Goal: Task Accomplishment & Management: Manage account settings

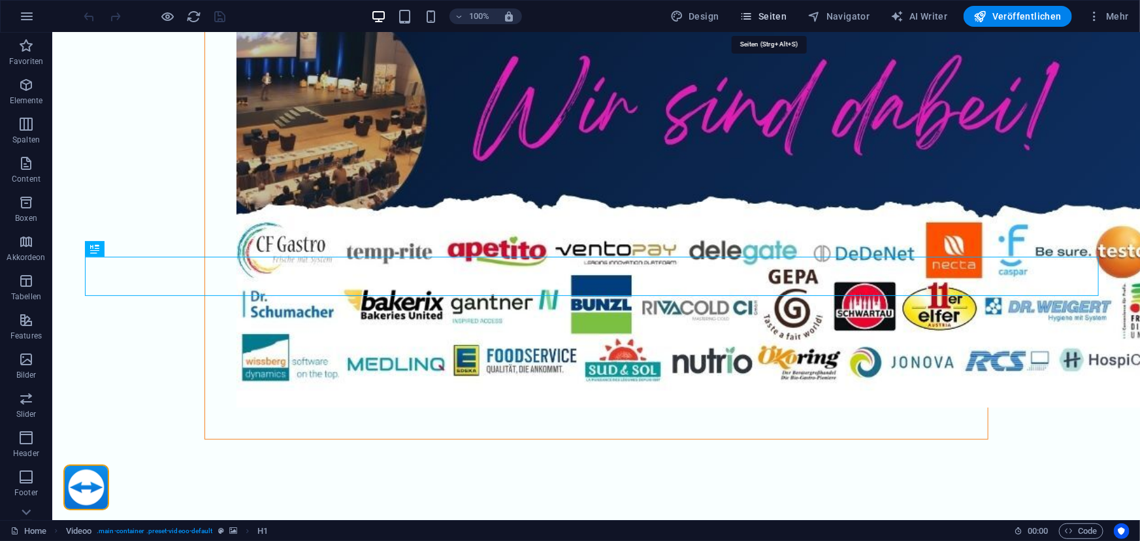
click at [775, 10] on span "Seiten" at bounding box center [763, 16] width 47 height 13
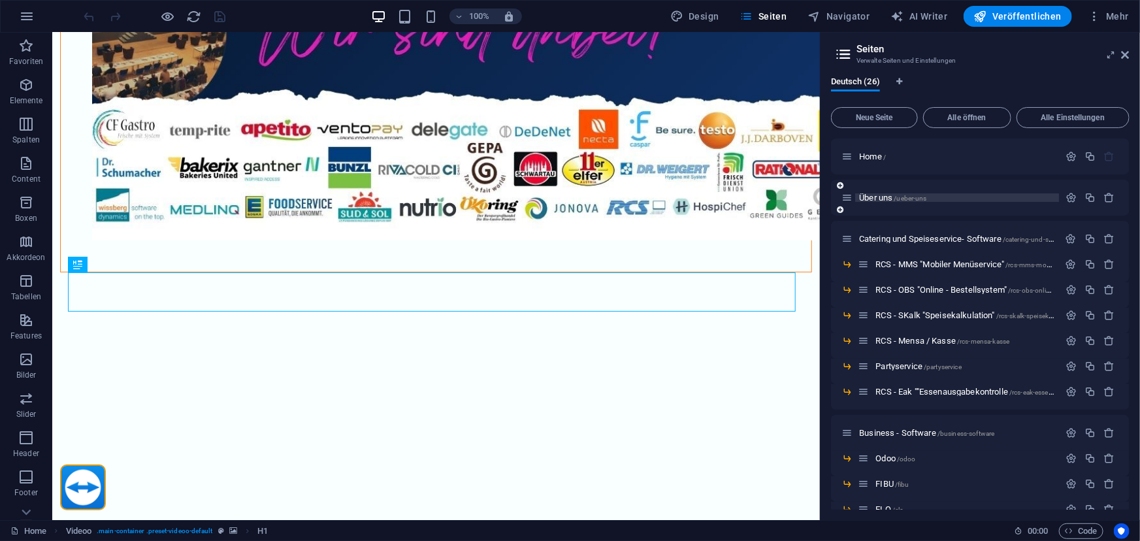
click at [871, 199] on span "Über uns /ueber-uns" at bounding box center [893, 198] width 68 height 10
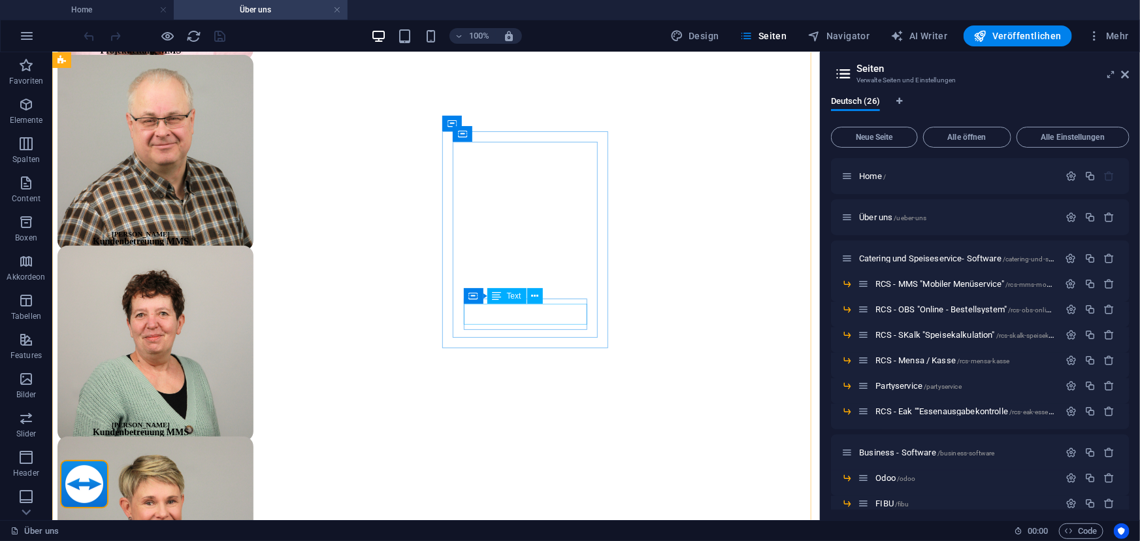
scroll to position [3089, 0]
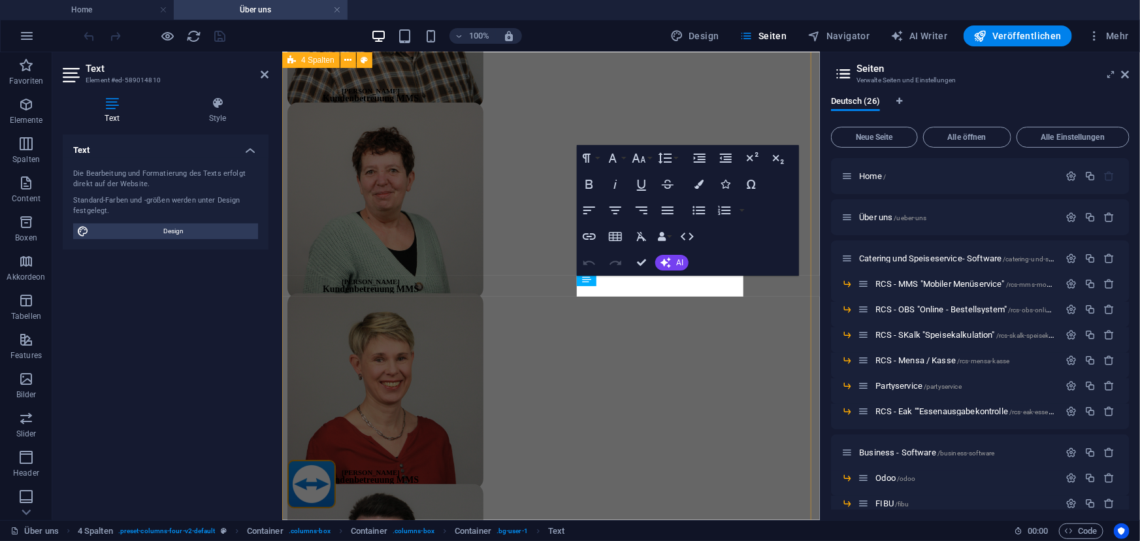
scroll to position [4814, 0]
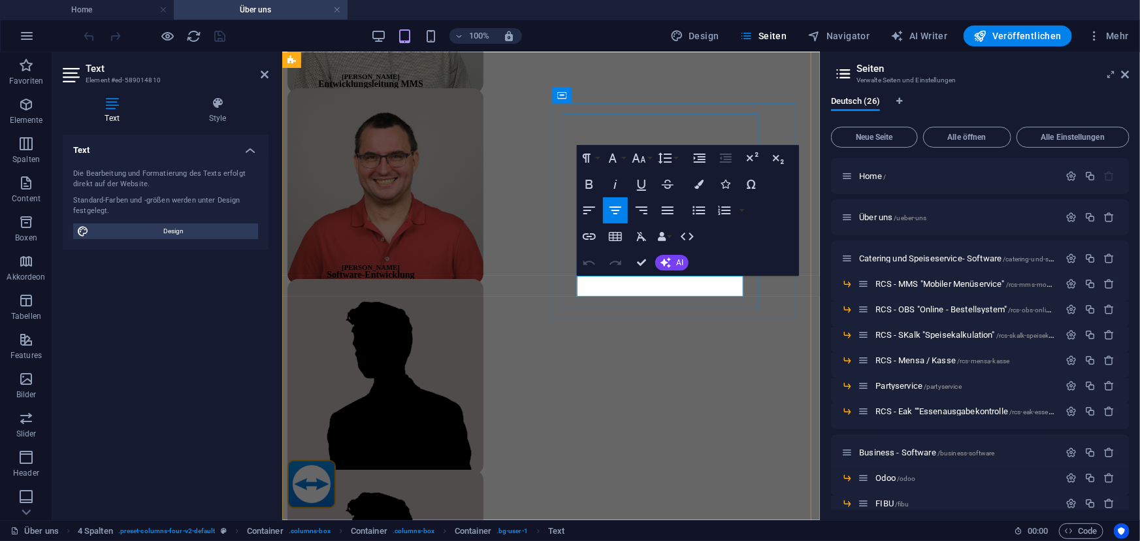
drag, startPoint x: 668, startPoint y: 291, endPoint x: 600, endPoint y: 290, distance: 67.9
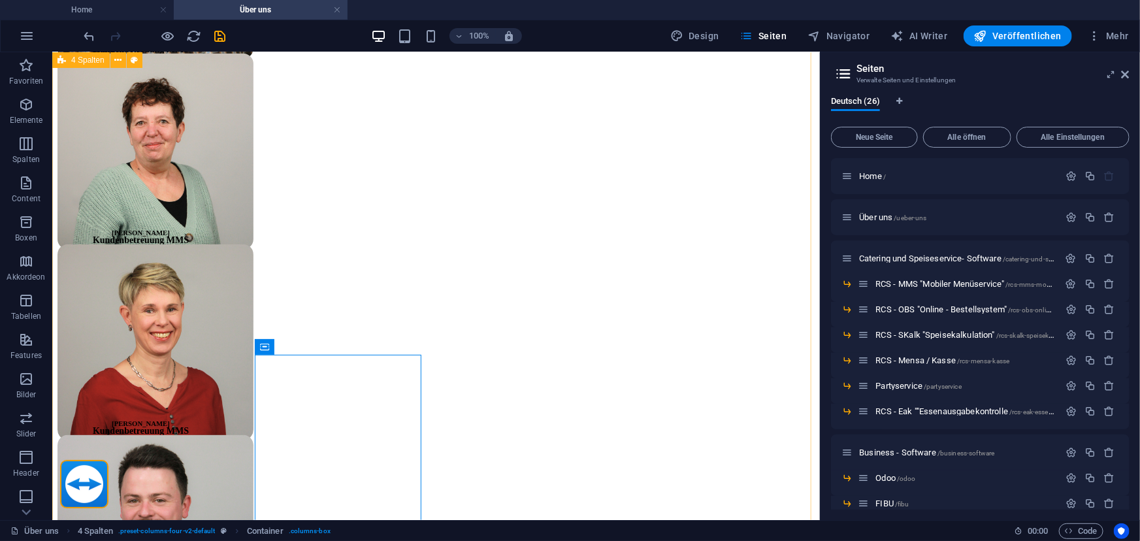
scroll to position [3162, 0]
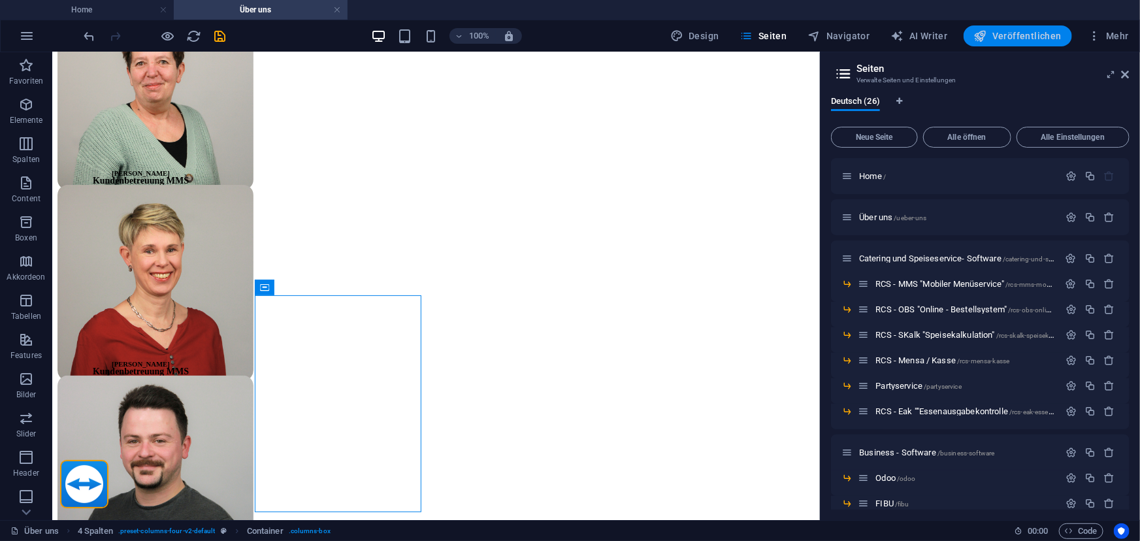
click at [1027, 37] on span "Veröffentlichen" at bounding box center [1018, 35] width 88 height 13
